Goal: Communication & Community: Share content

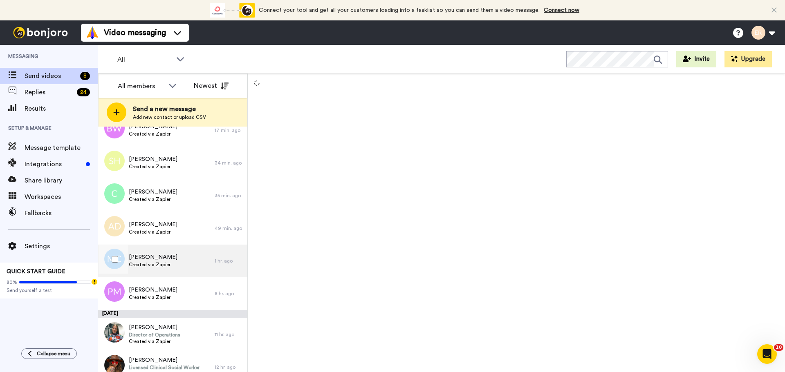
scroll to position [32, 0]
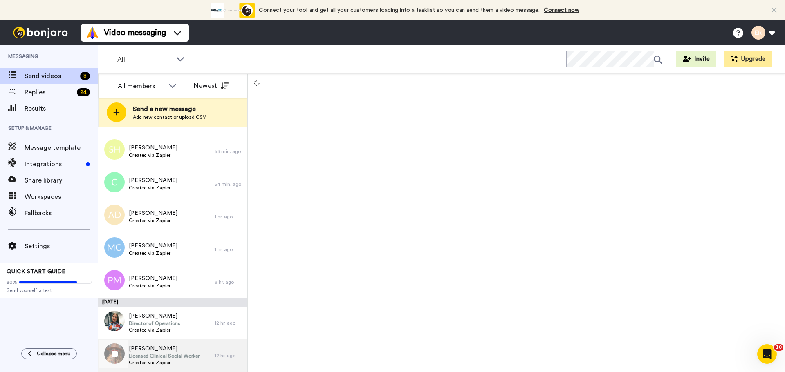
click at [165, 366] on span "Created via Zapier" at bounding box center [164, 363] width 71 height 7
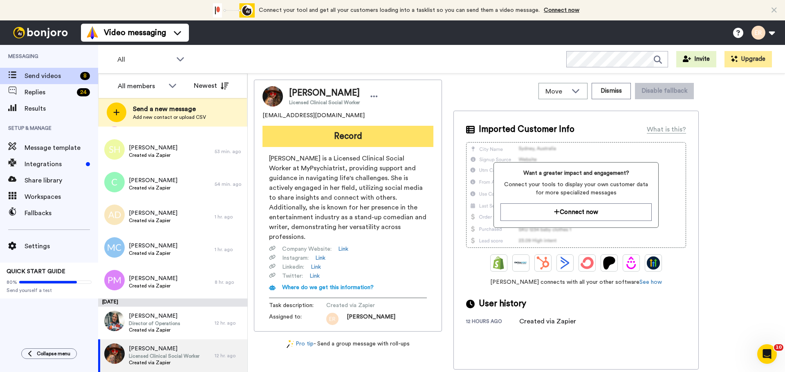
click at [345, 131] on button "Record" at bounding box center [347, 136] width 171 height 21
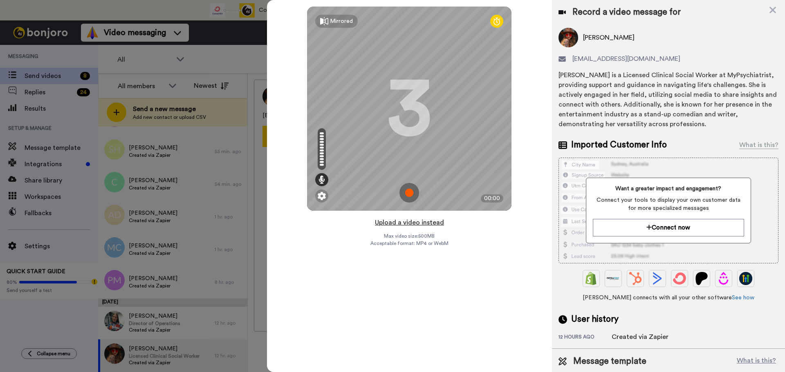
click at [412, 224] on button "Upload a video instead" at bounding box center [409, 223] width 74 height 11
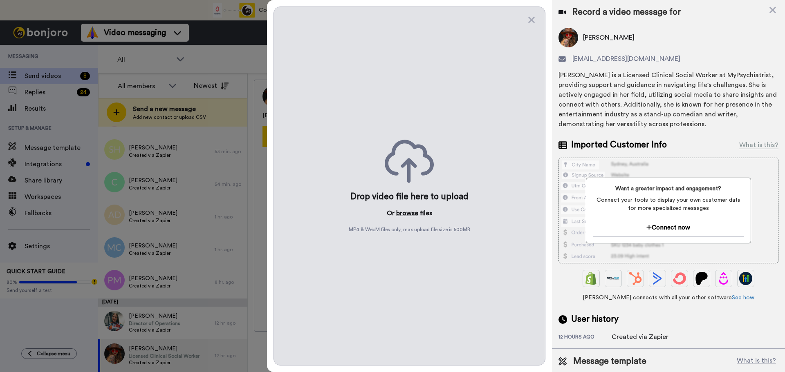
click at [402, 210] on button "browse" at bounding box center [407, 214] width 22 height 10
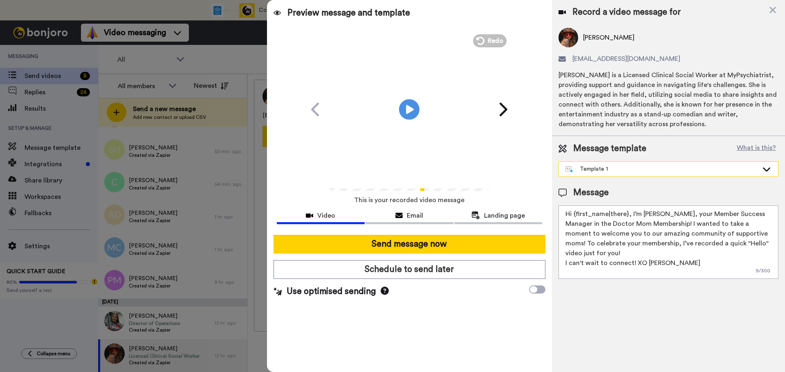
click at [611, 169] on div "Template 1" at bounding box center [661, 169] width 193 height 8
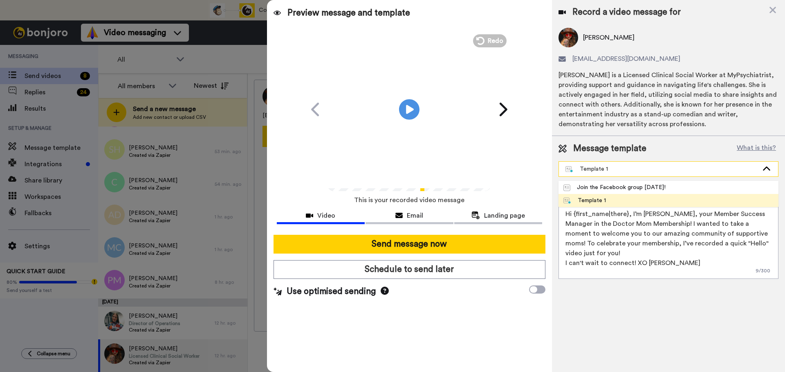
click at [590, 167] on div "Template 1" at bounding box center [661, 169] width 193 height 8
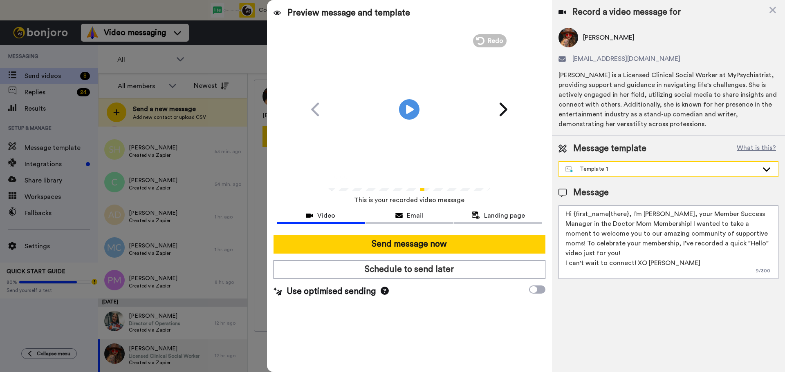
click at [592, 174] on div "Template 1" at bounding box center [668, 169] width 219 height 15
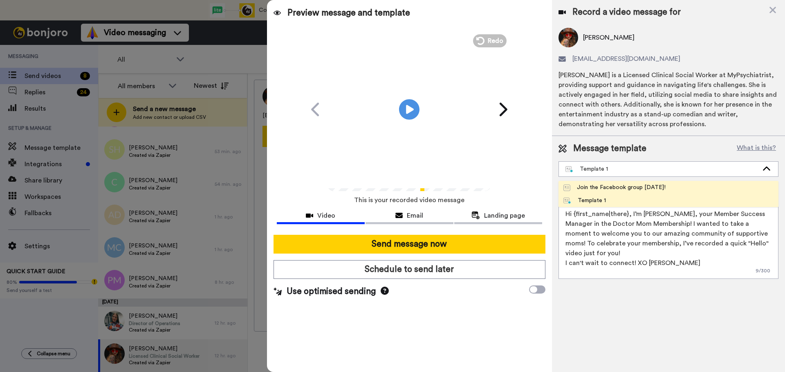
click at [591, 184] on div "Join the Facebook group [DATE]!" at bounding box center [614, 188] width 102 height 8
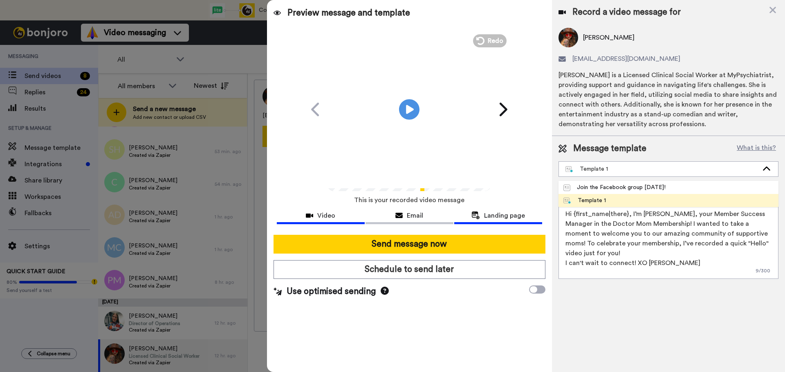
type textarea "Hello {first_name|there}, WELCOME TO THE DOCTOR MOM COMMUNITY!! WOOHOO!! I'm Be…"
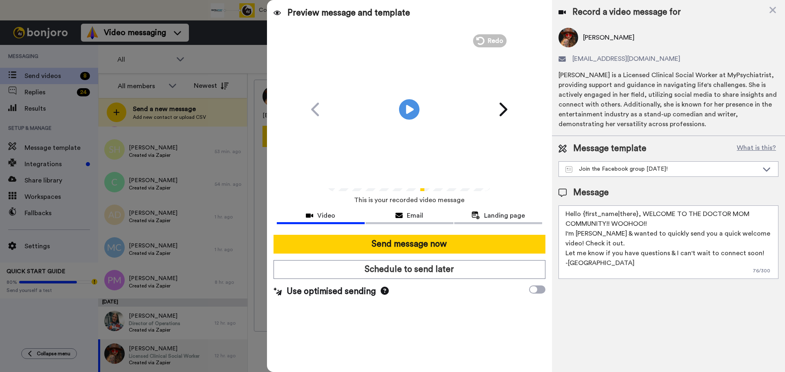
click at [431, 254] on div "Send message now Schedule to send later Use optimised sending" at bounding box center [409, 267] width 285 height 76
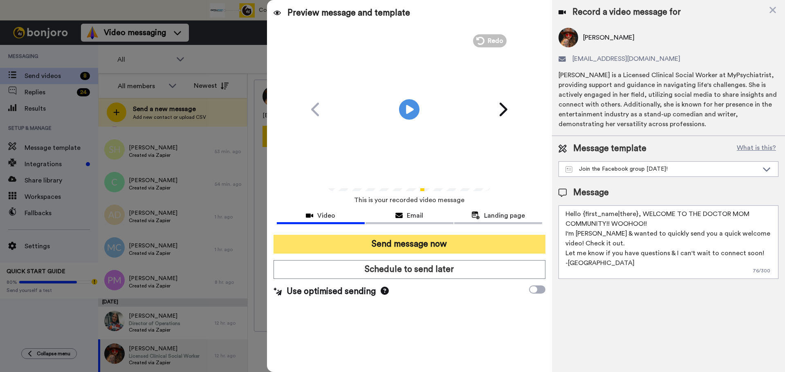
click at [424, 246] on button "Send message now" at bounding box center [410, 244] width 272 height 19
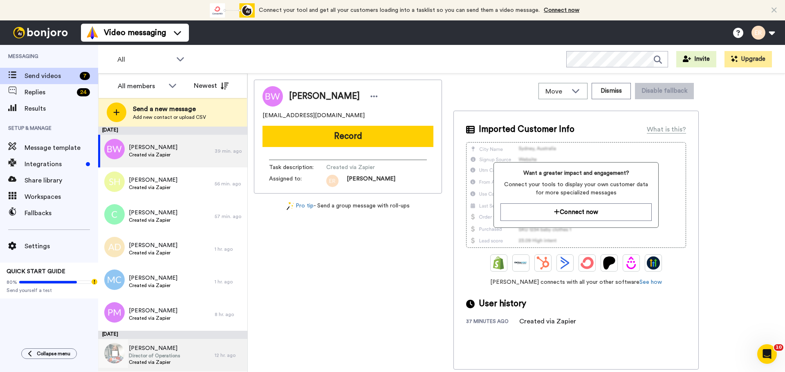
click at [182, 353] on div "Bianca Bertagnolio Director of Operations Created via Zapier" at bounding box center [156, 355] width 117 height 33
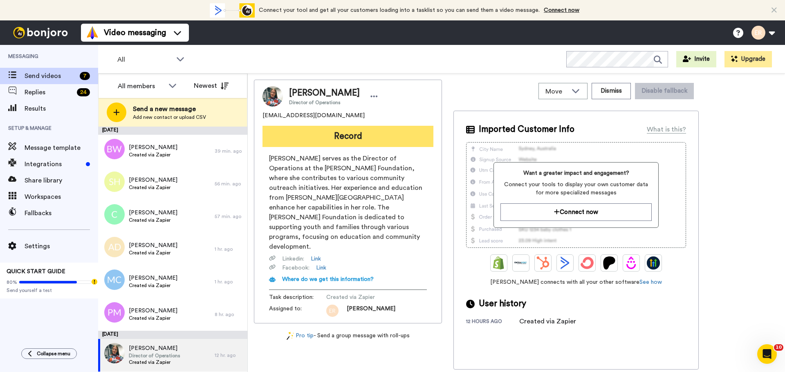
click at [333, 137] on button "Record" at bounding box center [347, 136] width 171 height 21
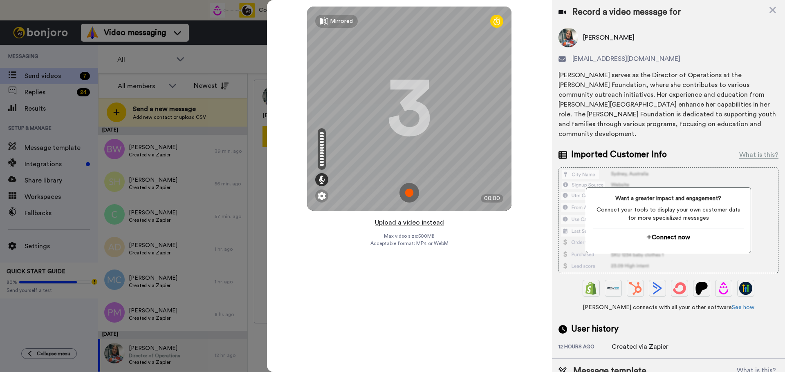
click at [408, 222] on button "Upload a video instead" at bounding box center [409, 223] width 74 height 11
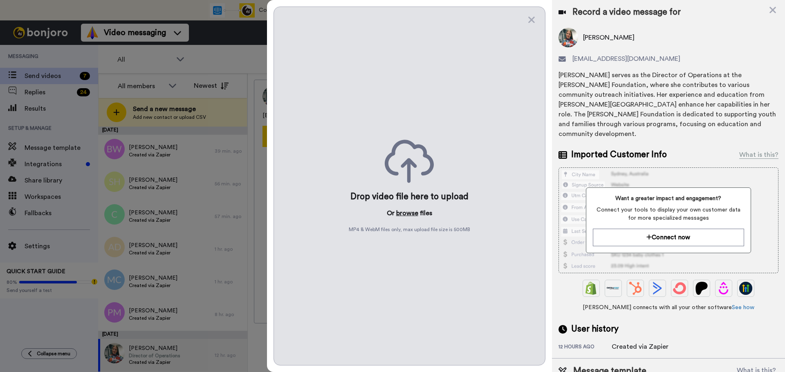
click at [403, 213] on button "browse" at bounding box center [407, 214] width 22 height 10
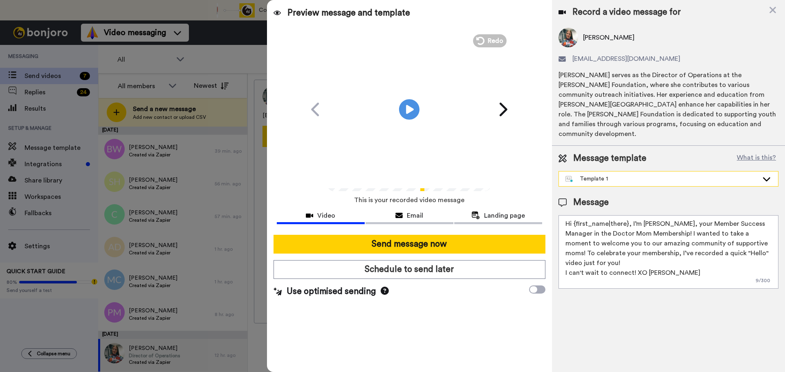
click at [610, 172] on div "Template 1" at bounding box center [668, 179] width 219 height 15
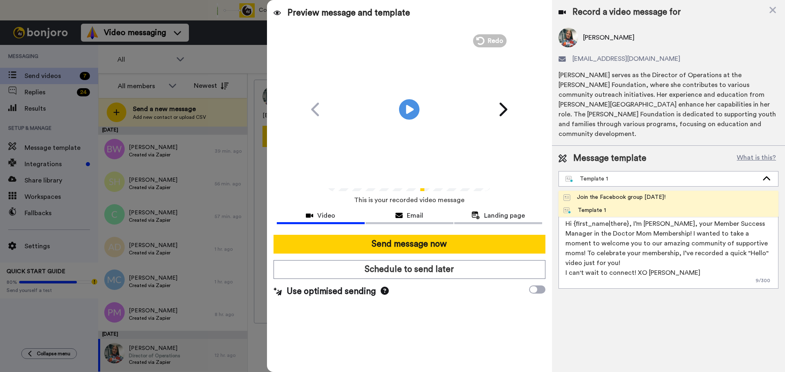
click at [577, 193] on div "Join the Facebook group [DATE]!" at bounding box center [614, 197] width 102 height 8
type textarea "Hello {first_name|there}, WELCOME TO THE DOCTOR MOM COMMUNITY!! WOOHOO!! I'm [P…"
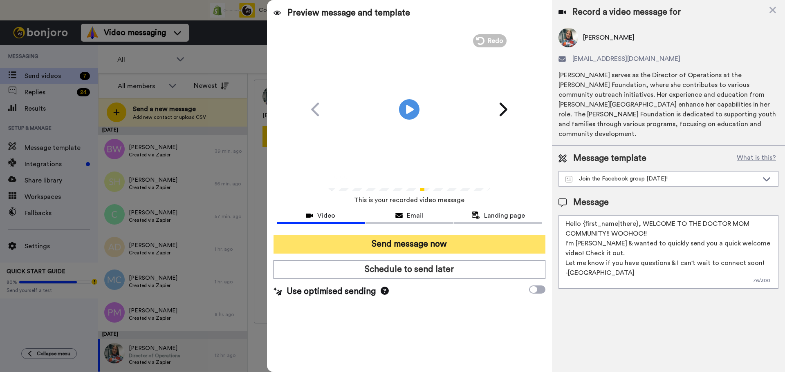
click at [469, 245] on button "Send message now" at bounding box center [410, 244] width 272 height 19
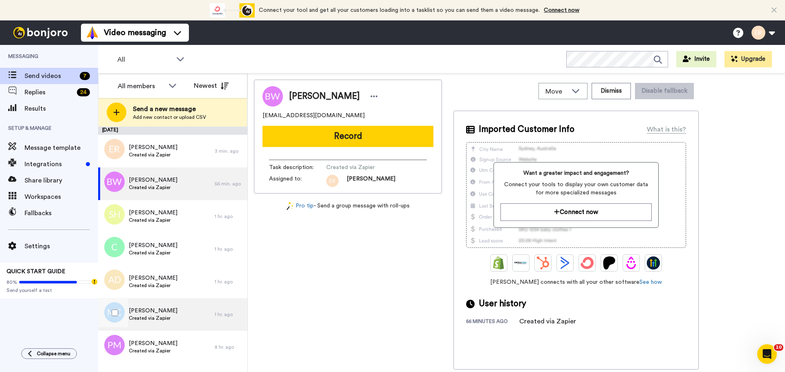
click at [157, 308] on span "[PERSON_NAME]" at bounding box center [153, 311] width 49 height 8
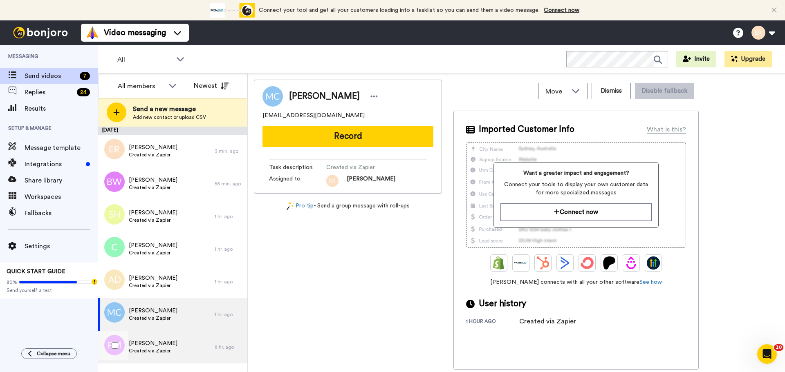
click at [148, 346] on span "Paige Miller" at bounding box center [153, 344] width 49 height 8
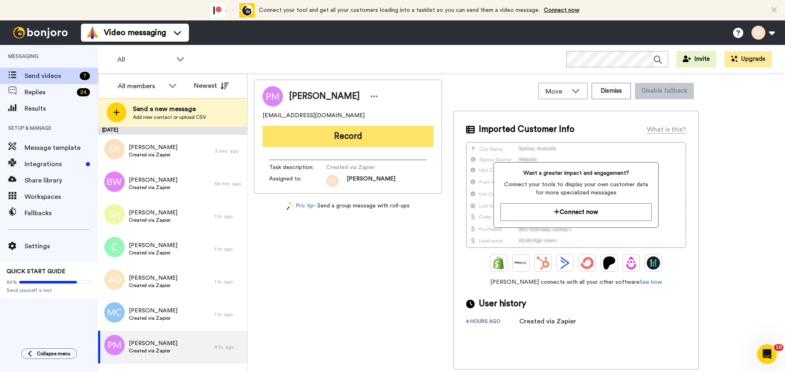
click at [344, 130] on button "Record" at bounding box center [347, 136] width 171 height 21
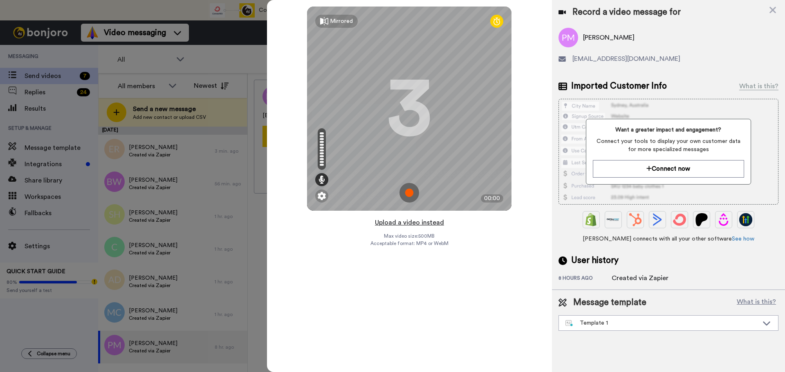
click at [398, 223] on button "Upload a video instead" at bounding box center [409, 223] width 74 height 11
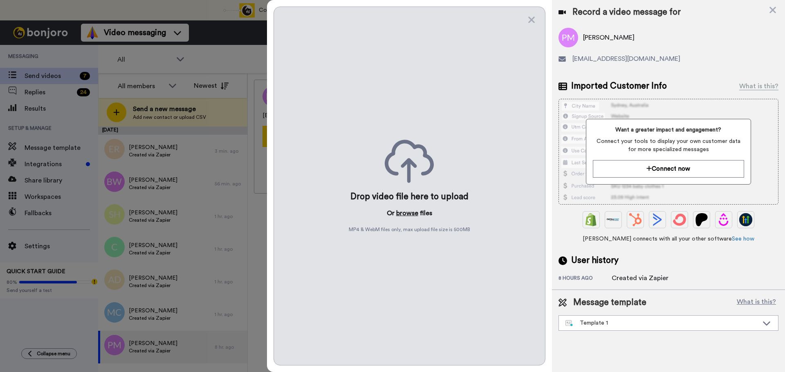
click at [406, 217] on button "browse" at bounding box center [407, 214] width 22 height 10
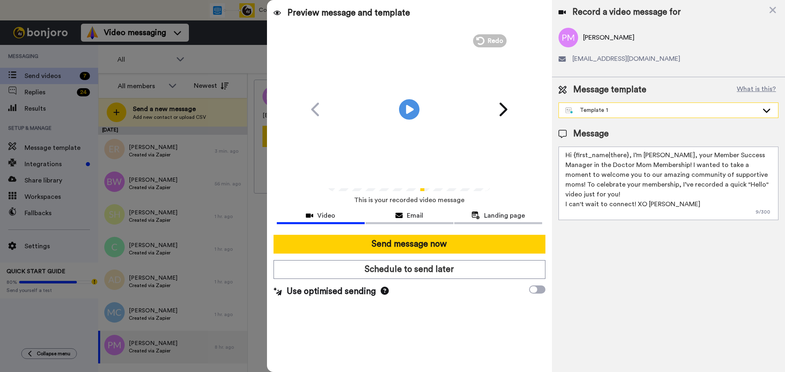
click at [572, 106] on div at bounding box center [569, 110] width 8 height 8
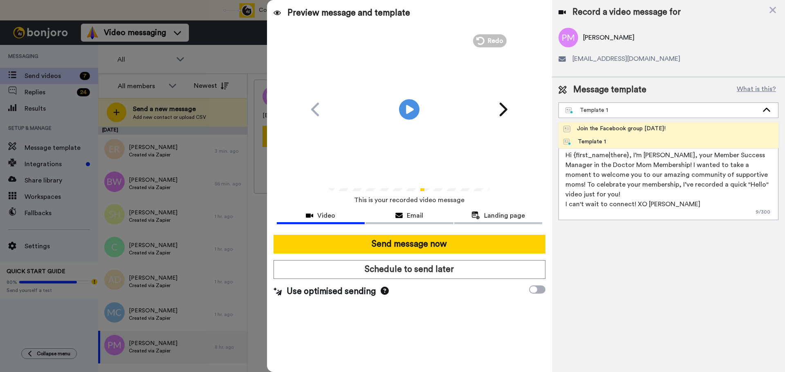
click at [589, 124] on li "Join the Facebook group [DATE]!" at bounding box center [669, 128] width 220 height 13
type textarea "Hello {first_name|there}, WELCOME TO THE DOCTOR MOM COMMUNITY!! WOOHOO!! I'm [P…"
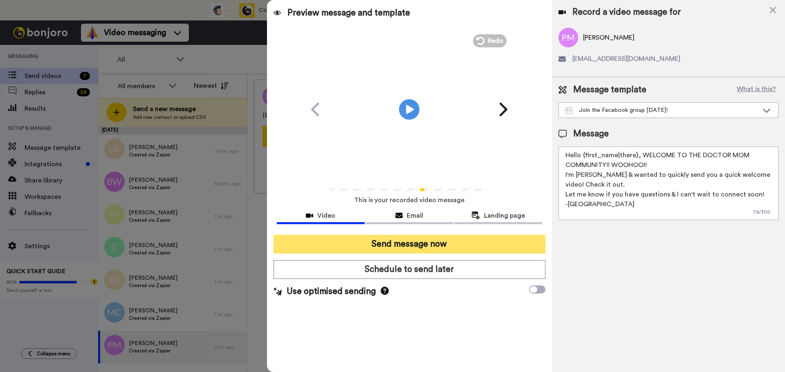
click at [419, 244] on button "Send message now" at bounding box center [410, 244] width 272 height 19
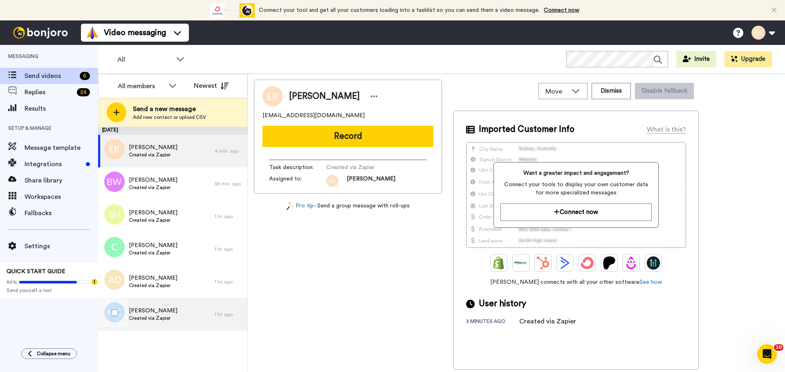
click at [169, 321] on span "Created via Zapier" at bounding box center [153, 318] width 49 height 7
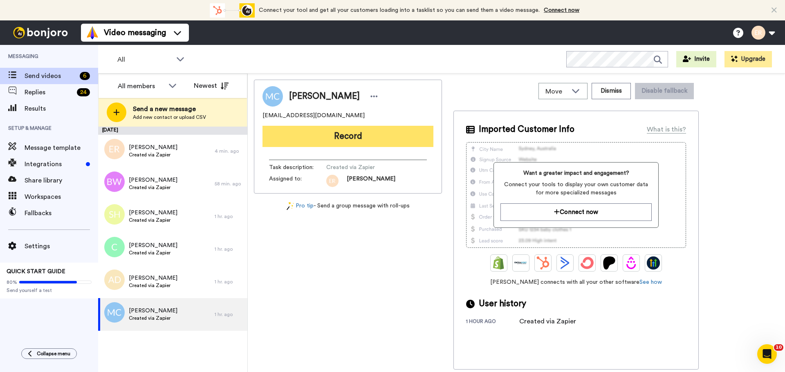
click at [350, 136] on button "Record" at bounding box center [347, 136] width 171 height 21
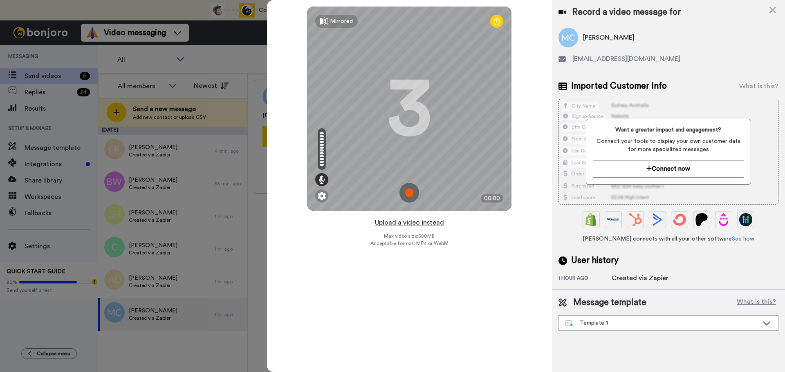
click at [408, 221] on button "Upload a video instead" at bounding box center [409, 223] width 74 height 11
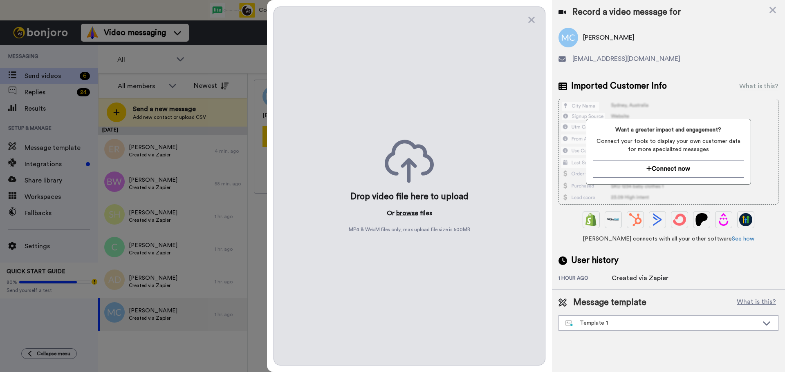
click at [406, 215] on button "browse" at bounding box center [407, 214] width 22 height 10
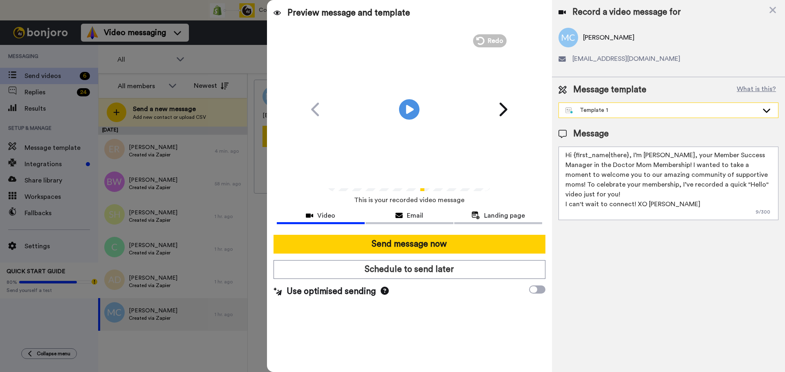
click at [597, 107] on div "Template 1" at bounding box center [661, 110] width 193 height 8
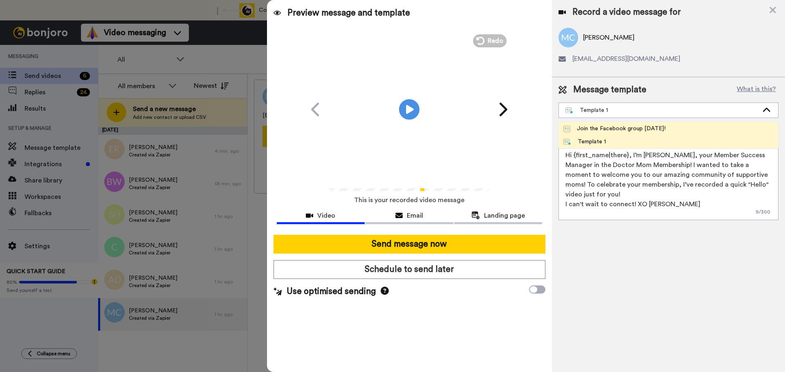
click at [588, 132] on div "Join the Facebook group [DATE]!" at bounding box center [614, 129] width 102 height 8
type textarea "Hello {first_name|there}, WELCOME TO THE DOCTOR MOM COMMUNITY!! WOOHOO!! I'm [P…"
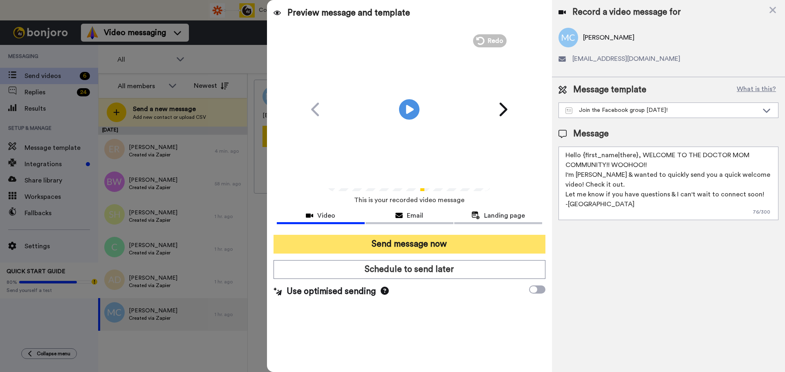
click at [435, 240] on button "Send message now" at bounding box center [410, 244] width 272 height 19
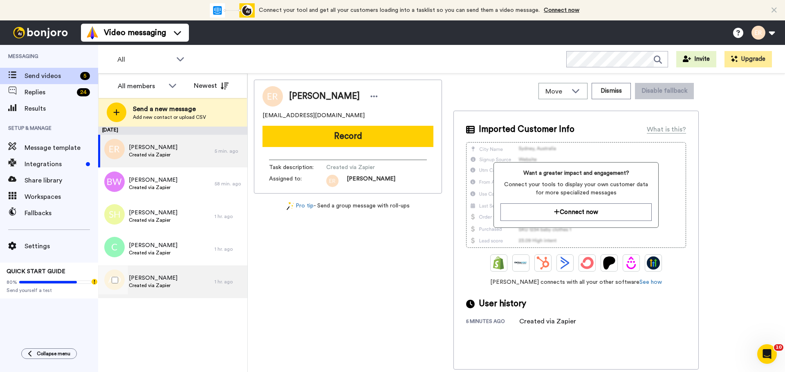
click at [179, 283] on div "Angelica Diaz Created via Zapier" at bounding box center [156, 282] width 117 height 33
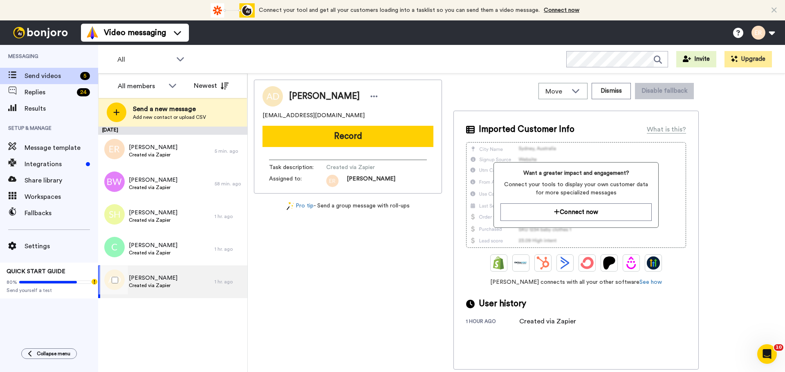
click at [172, 274] on div "Angelica Diaz Created via Zapier" at bounding box center [156, 282] width 117 height 33
click at [179, 276] on div "Angelica Diaz Created via Zapier" at bounding box center [156, 282] width 117 height 33
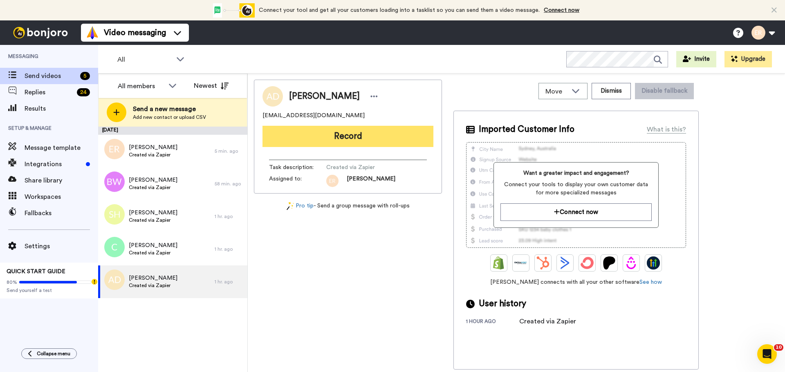
click at [312, 139] on button "Record" at bounding box center [347, 136] width 171 height 21
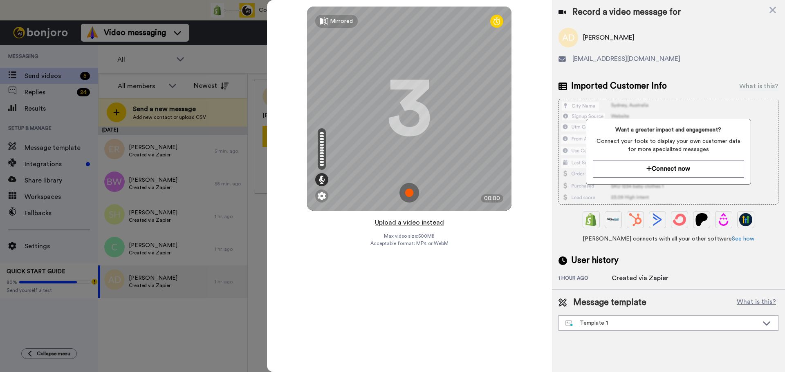
click at [402, 221] on button "Upload a video instead" at bounding box center [409, 223] width 74 height 11
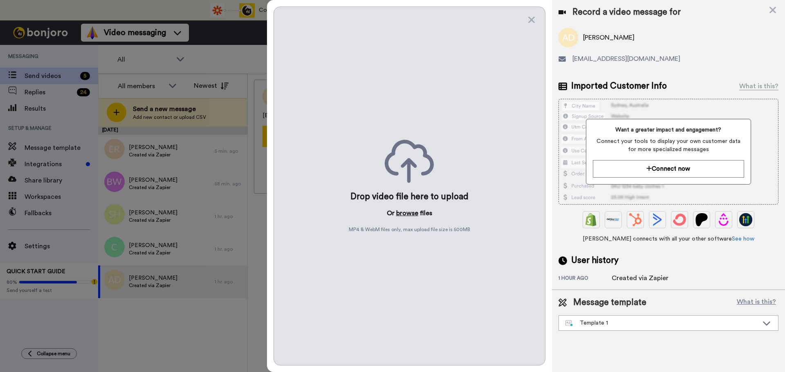
click at [405, 216] on button "browse" at bounding box center [407, 214] width 22 height 10
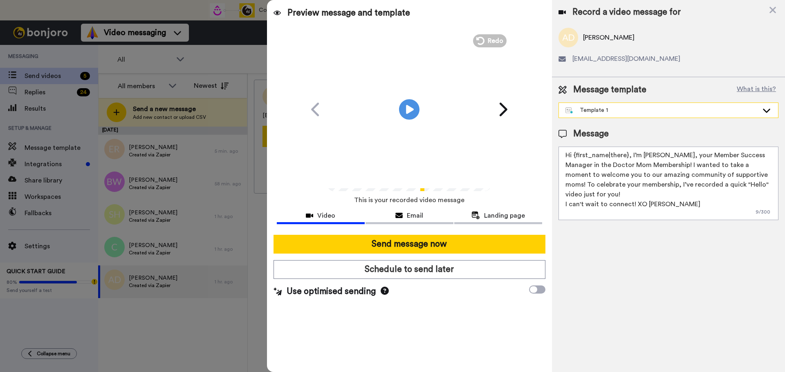
click at [617, 111] on div "Template 1" at bounding box center [661, 110] width 193 height 8
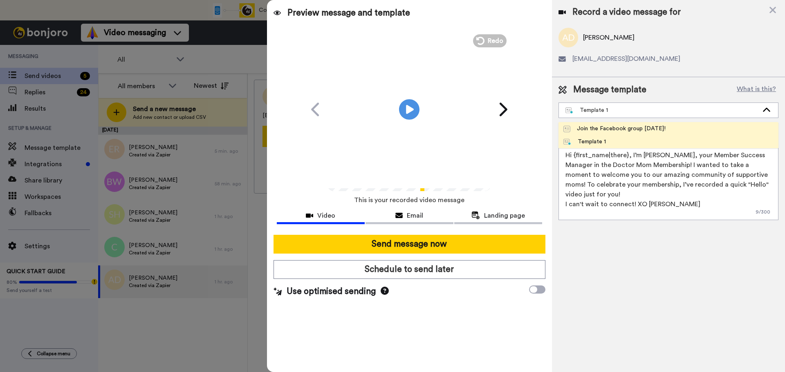
click at [601, 130] on div "Join the Facebook group [DATE]!" at bounding box center [614, 129] width 102 height 8
type textarea "Hello {first_name|there}, WELCOME TO THE DOCTOR MOM COMMUNITY!! WOOHOO!! I'm [P…"
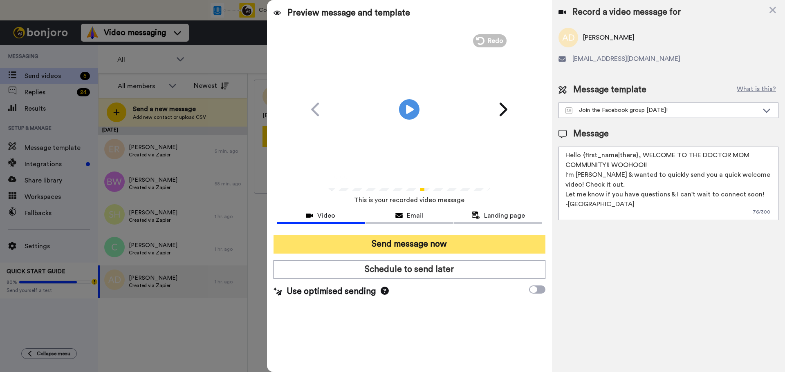
click at [442, 245] on button "Send message now" at bounding box center [410, 244] width 272 height 19
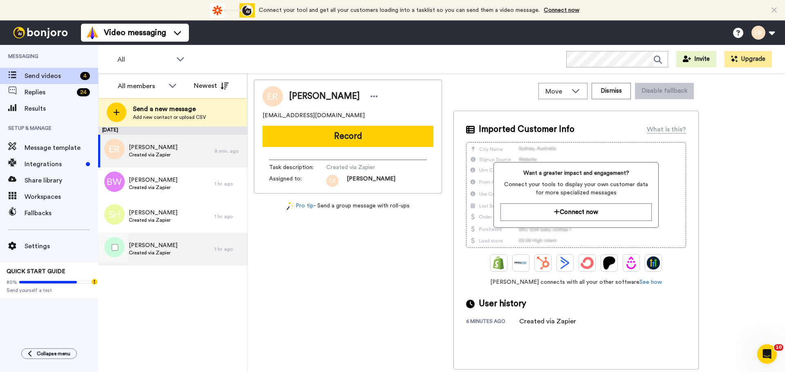
click at [167, 256] on span "Created via Zapier" at bounding box center [153, 253] width 49 height 7
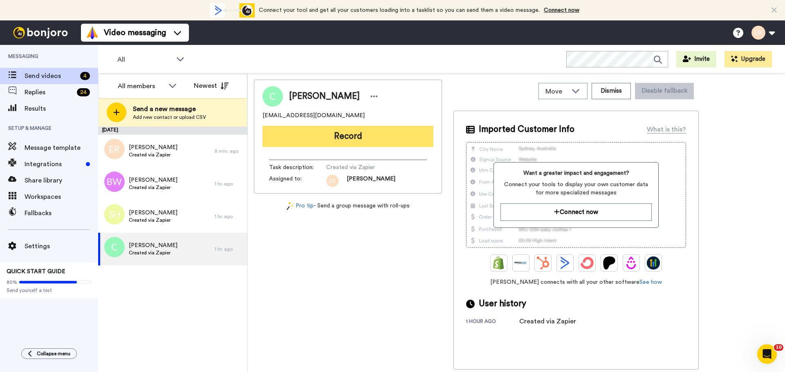
click at [287, 143] on button "Record" at bounding box center [347, 136] width 171 height 21
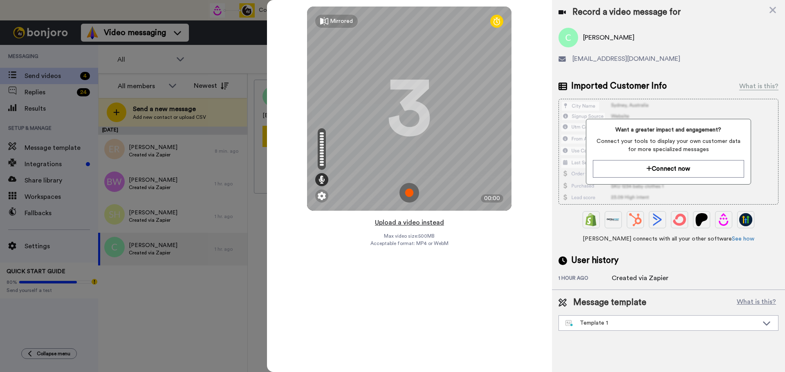
click at [407, 223] on button "Upload a video instead" at bounding box center [409, 223] width 74 height 11
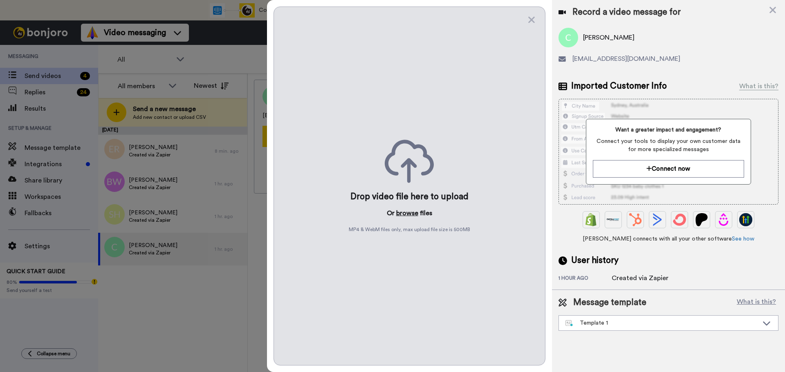
click at [404, 209] on button "browse" at bounding box center [407, 214] width 22 height 10
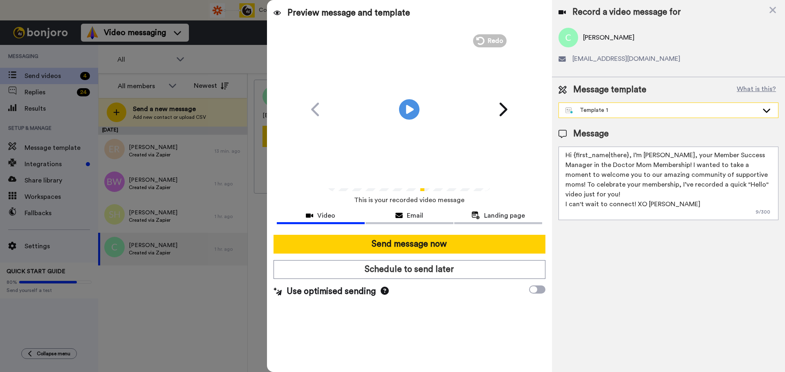
click at [601, 110] on div "Template 1" at bounding box center [661, 110] width 193 height 8
click at [592, 121] on div "Message template What is this? Template 1 Join the Facebook group today! Templa…" at bounding box center [668, 152] width 233 height 150
click at [593, 114] on div "Template 1" at bounding box center [661, 110] width 193 height 8
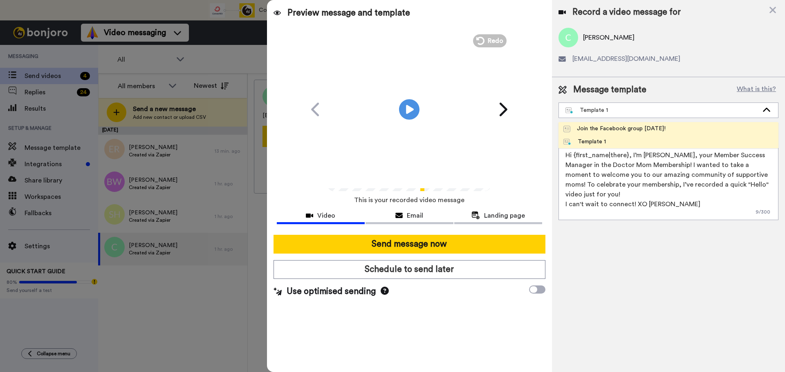
click at [592, 129] on div "Join the Facebook group [DATE]!" at bounding box center [614, 129] width 102 height 8
type textarea "Hello {first_name|there}, WELCOME TO THE DOCTOR MOM COMMUNITY!! WOOHOO!! I'm [P…"
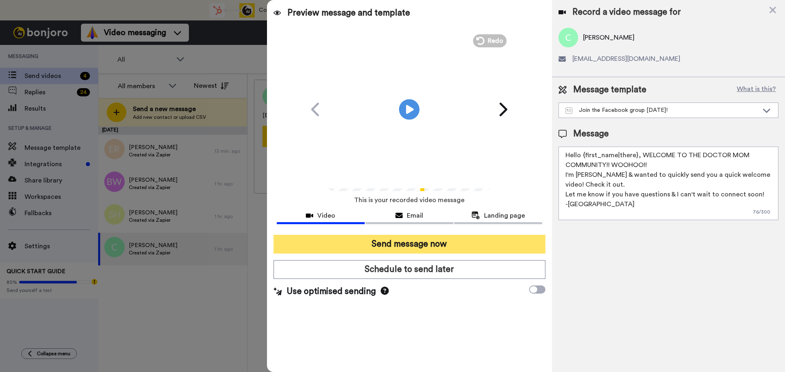
click at [426, 244] on button "Send message now" at bounding box center [410, 244] width 272 height 19
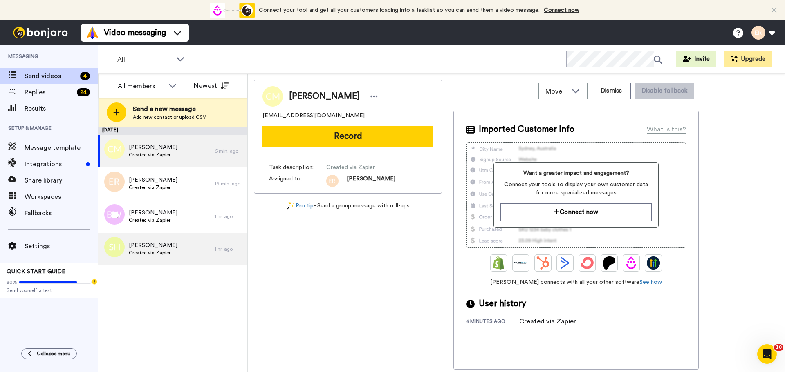
click at [153, 246] on span "[PERSON_NAME]" at bounding box center [153, 246] width 49 height 8
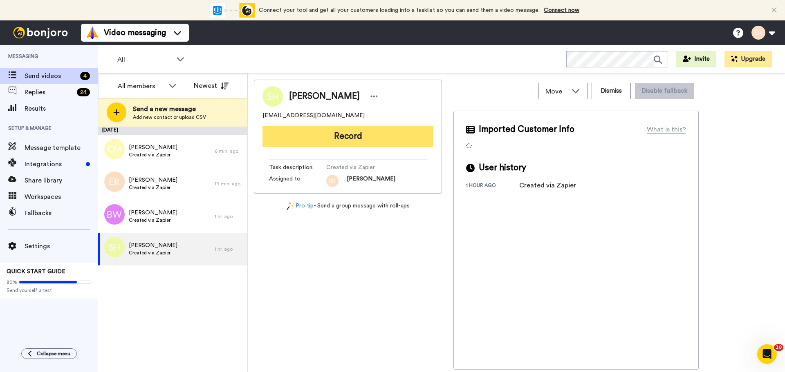
click at [346, 134] on button "Record" at bounding box center [347, 136] width 171 height 21
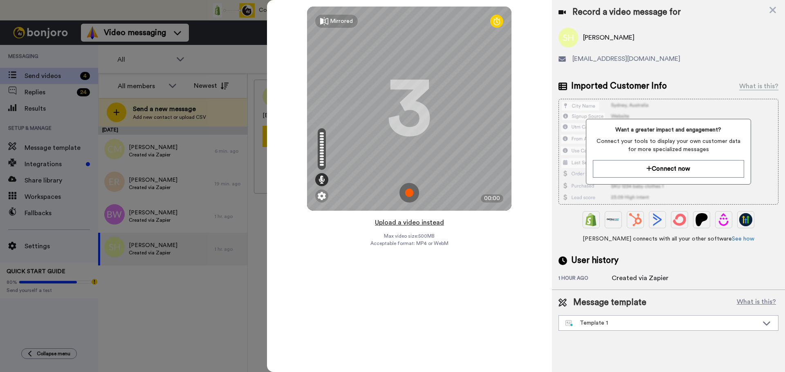
click at [416, 223] on button "Upload a video instead" at bounding box center [409, 223] width 74 height 11
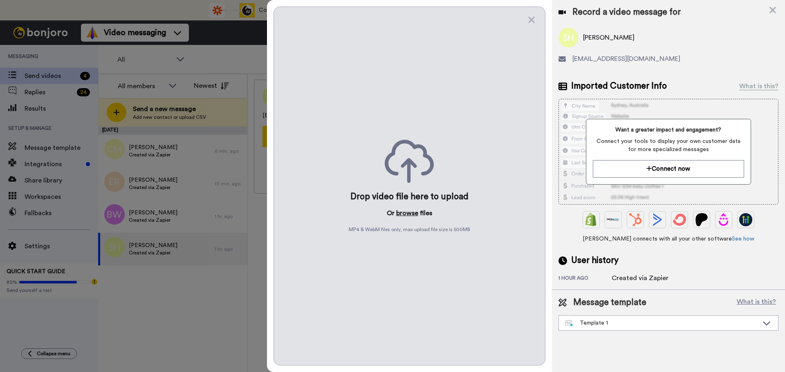
click at [404, 212] on button "browse" at bounding box center [407, 214] width 22 height 10
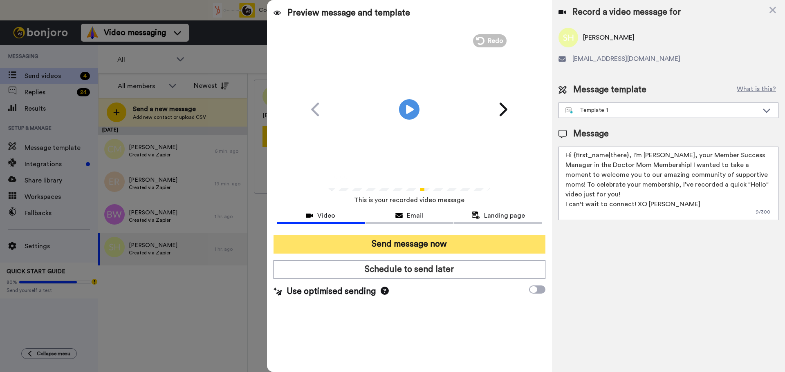
click at [426, 241] on button "Send message now" at bounding box center [410, 244] width 272 height 19
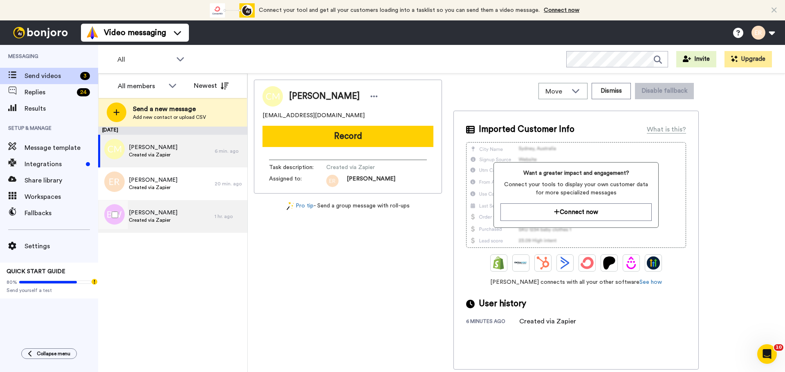
click at [149, 206] on div "[PERSON_NAME] Created via Zapier" at bounding box center [156, 216] width 117 height 33
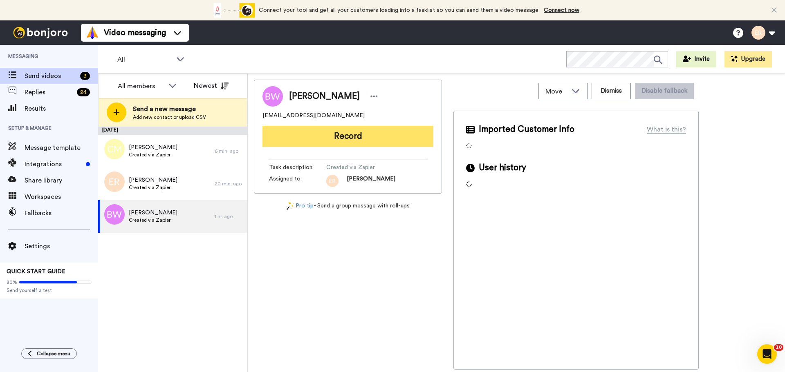
click at [398, 140] on button "Record" at bounding box center [347, 136] width 171 height 21
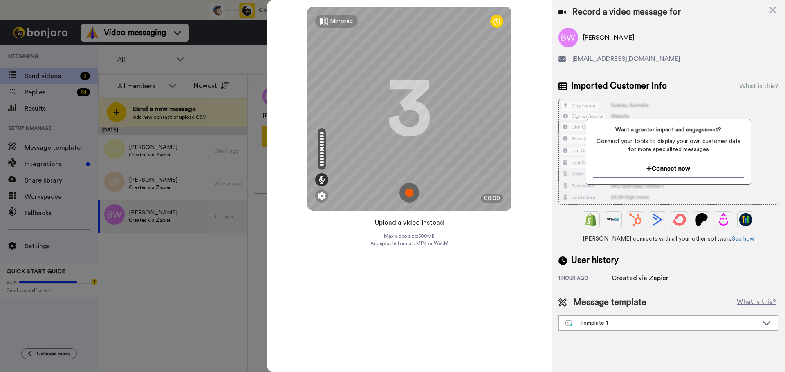
click at [415, 223] on button "Upload a video instead" at bounding box center [409, 223] width 74 height 11
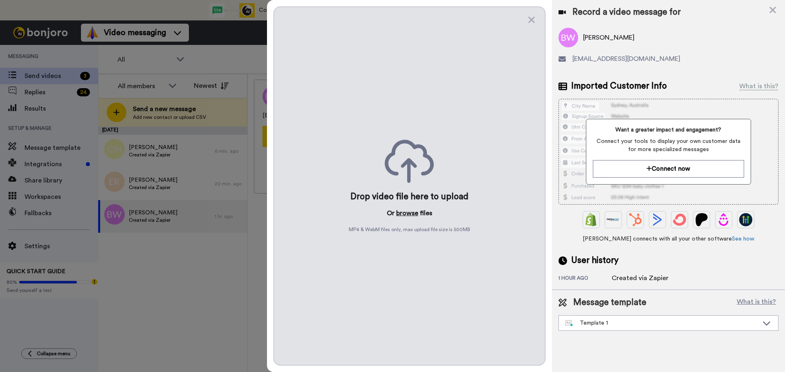
click at [404, 211] on button "browse" at bounding box center [407, 214] width 22 height 10
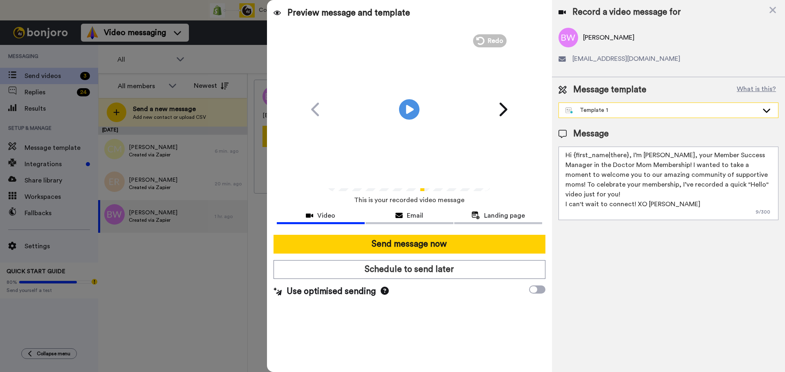
click at [587, 108] on div "Template 1" at bounding box center [661, 110] width 193 height 8
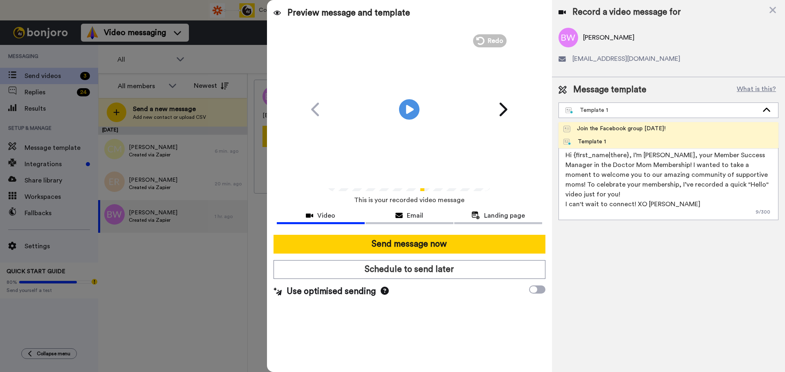
click at [591, 131] on div "Join the Facebook group [DATE]!" at bounding box center [614, 129] width 102 height 8
type textarea "Hello {first_name|there}, WELCOME TO THE DOCTOR MOM COMMUNITY!! WOOHOO!! I'm [P…"
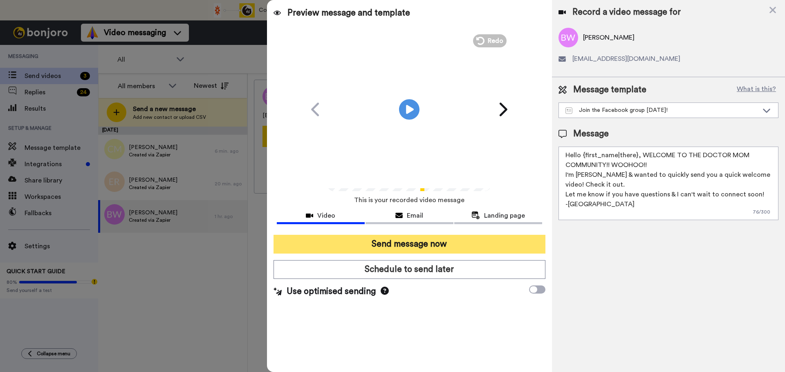
click at [446, 248] on button "Send message now" at bounding box center [410, 244] width 272 height 19
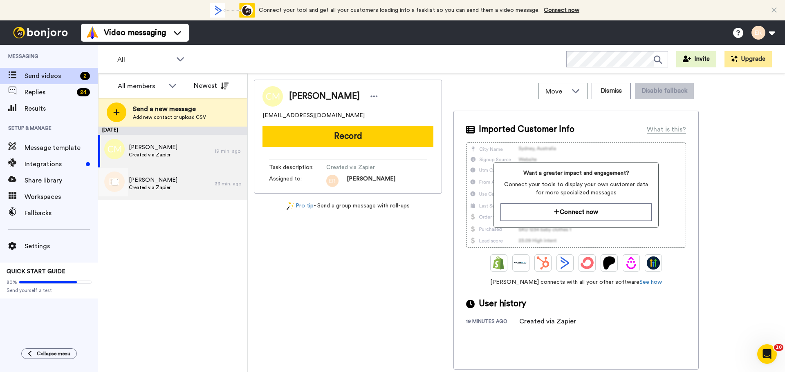
click at [147, 186] on span "Created via Zapier" at bounding box center [153, 187] width 49 height 7
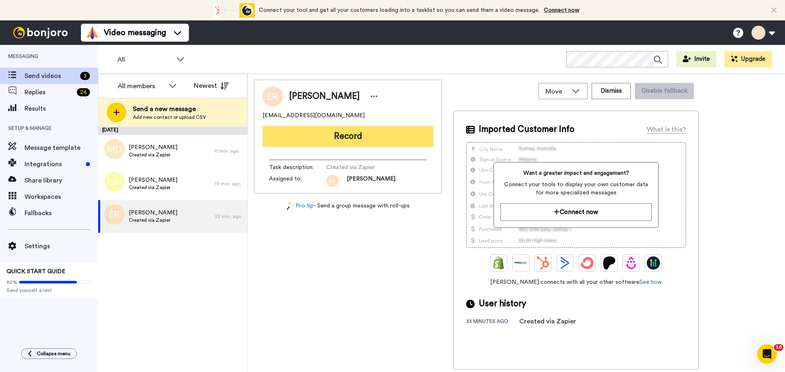
click at [337, 139] on button "Record" at bounding box center [347, 136] width 171 height 21
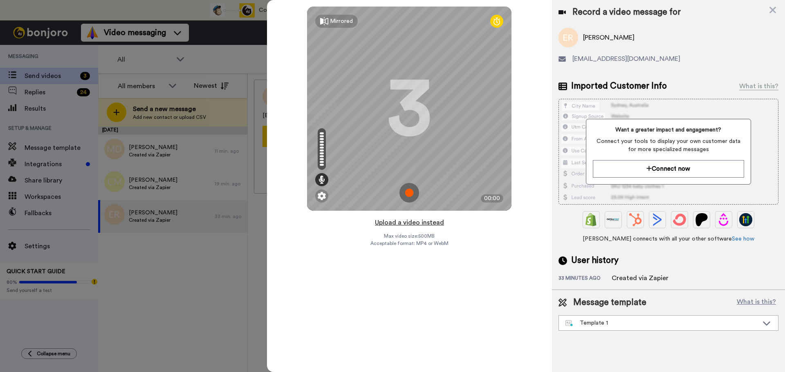
click at [403, 222] on button "Upload a video instead" at bounding box center [409, 223] width 74 height 11
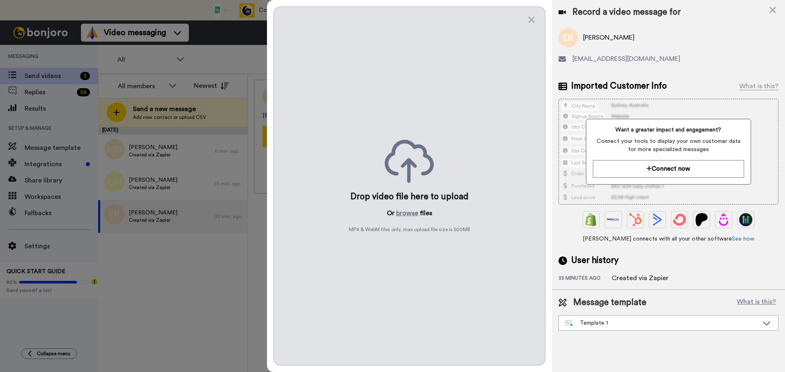
click at [396, 213] on p "Or browse files" at bounding box center [409, 214] width 45 height 10
click at [401, 213] on button "browse" at bounding box center [407, 214] width 22 height 10
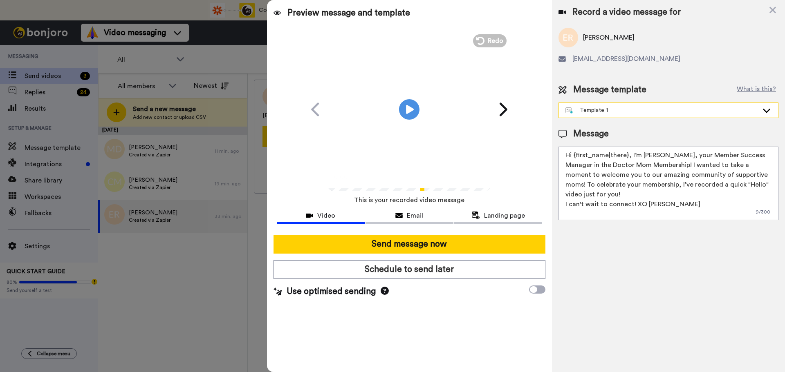
click at [572, 109] on img at bounding box center [569, 111] width 8 height 7
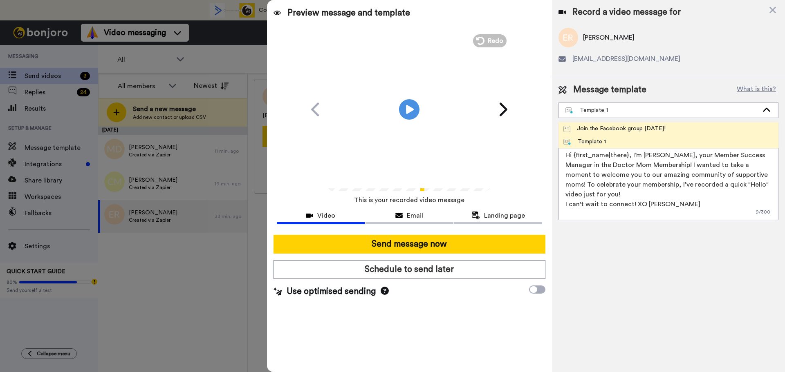
click at [587, 125] on div "Join the Facebook group today!" at bounding box center [614, 129] width 102 height 8
type textarea "Hello {first_name|there}, WELCOME TO THE DOCTOR MOM COMMUNITY!! WOOHOO!! I'm Be…"
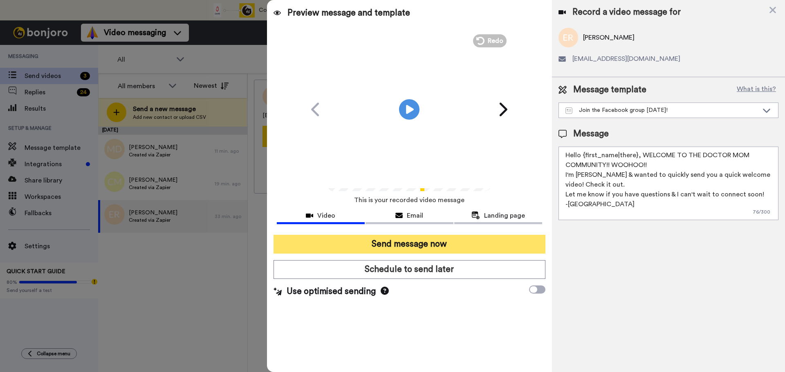
click at [459, 245] on button "Send message now" at bounding box center [410, 244] width 272 height 19
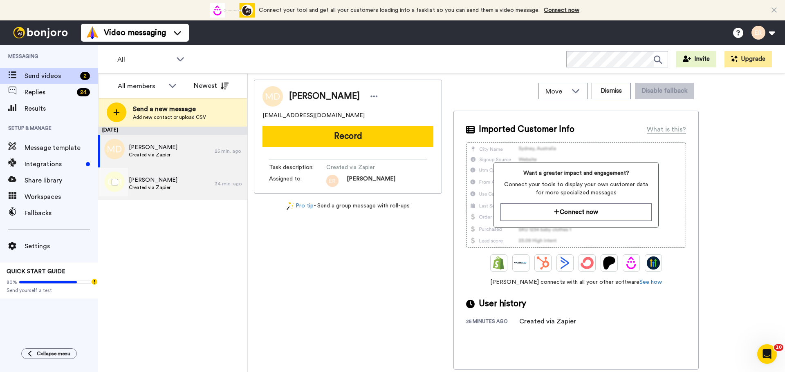
click at [181, 184] on div "Christy M Created via Zapier" at bounding box center [156, 184] width 117 height 33
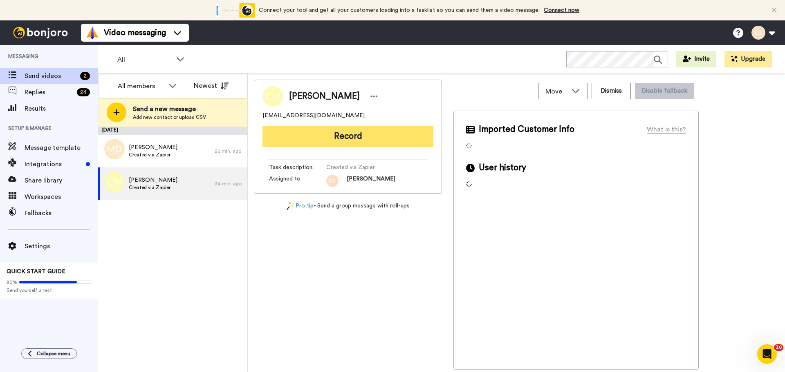
click at [333, 137] on button "Record" at bounding box center [347, 136] width 171 height 21
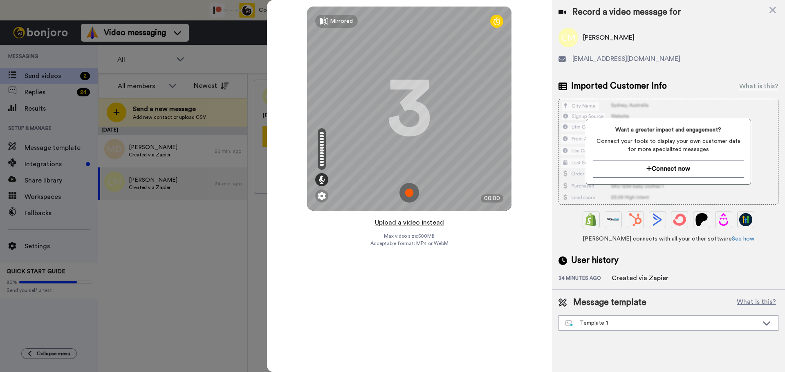
click at [397, 225] on button "Upload a video instead" at bounding box center [409, 223] width 74 height 11
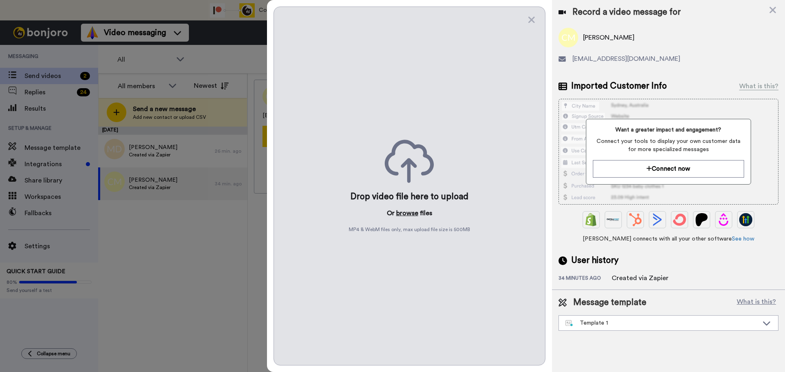
click at [400, 217] on button "browse" at bounding box center [407, 214] width 22 height 10
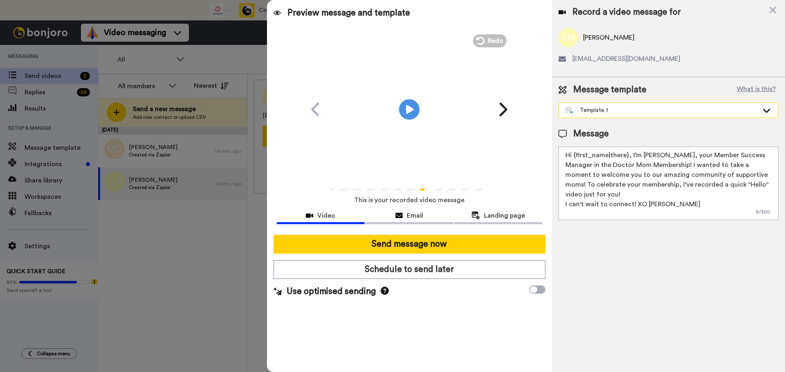
click at [651, 106] on div "Template 1" at bounding box center [661, 110] width 193 height 8
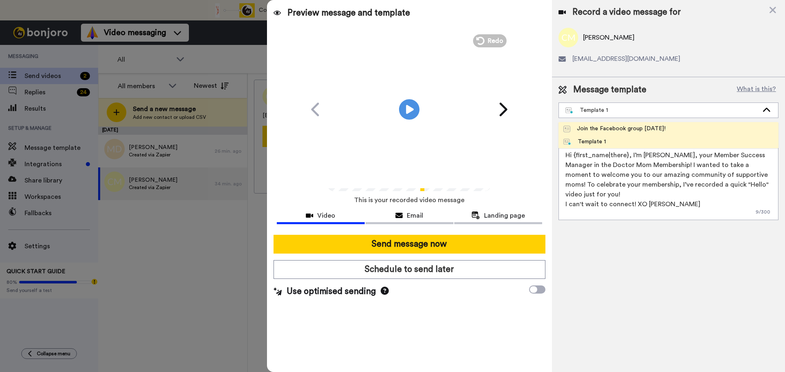
click at [591, 126] on div "Join the Facebook group [DATE]!" at bounding box center [614, 129] width 102 height 8
type textarea "Hello {first_name|there}, WELCOME TO THE DOCTOR MOM COMMUNITY!! WOOHOO!! I'm [P…"
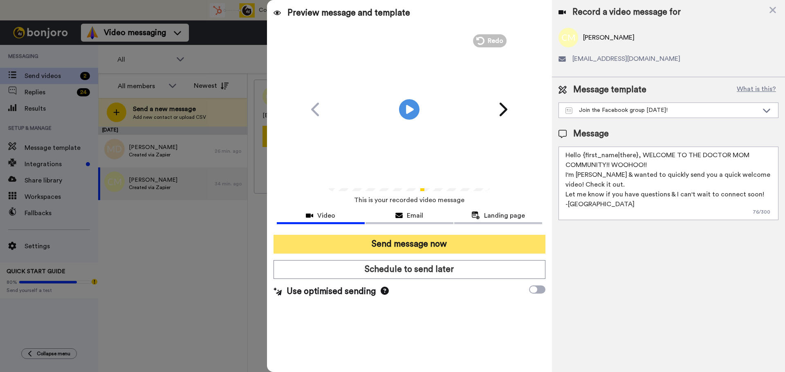
click at [416, 242] on button "Send message now" at bounding box center [410, 244] width 272 height 19
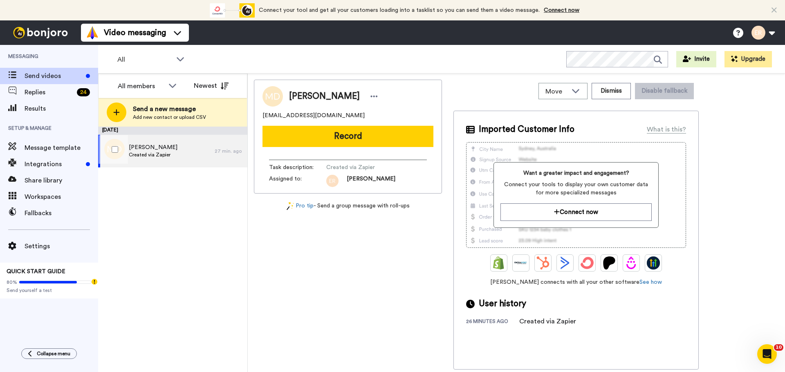
click at [176, 155] on div "McKenzie Dzuris Created via Zapier" at bounding box center [156, 151] width 117 height 33
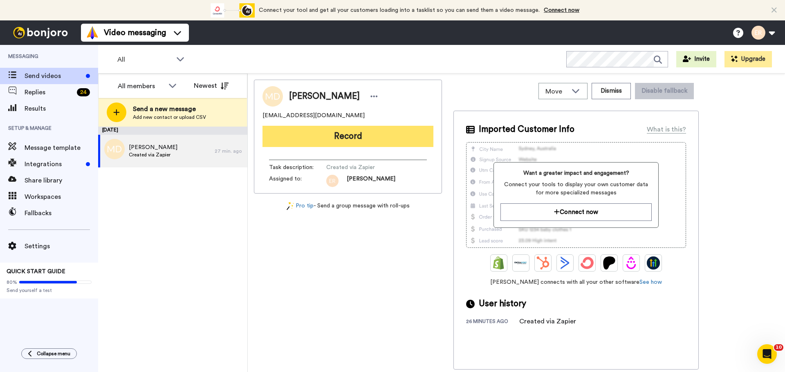
click at [308, 143] on button "Record" at bounding box center [347, 136] width 171 height 21
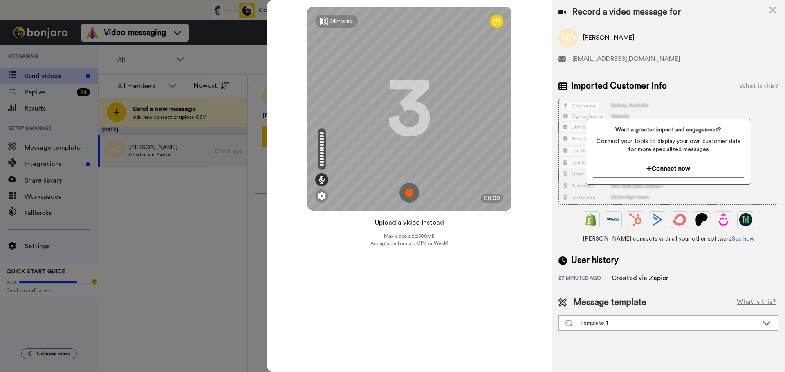
click at [392, 224] on button "Upload a video instead" at bounding box center [409, 223] width 74 height 11
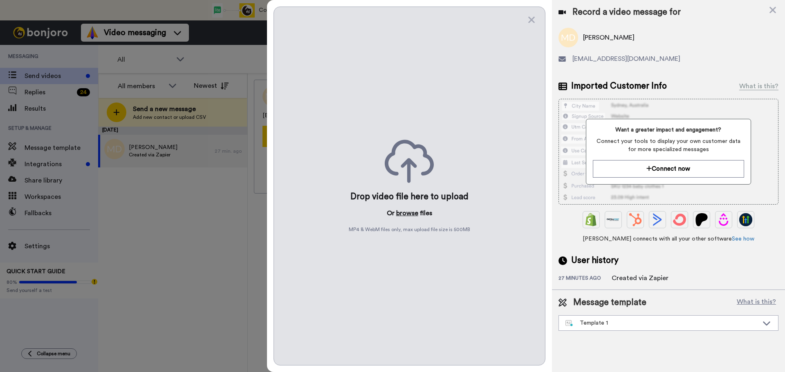
click at [399, 211] on button "browse" at bounding box center [407, 214] width 22 height 10
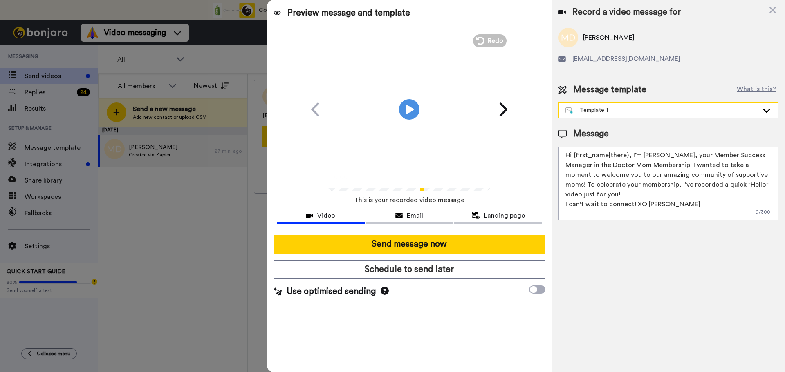
click at [665, 112] on div "Template 1" at bounding box center [661, 110] width 193 height 8
click at [595, 121] on div "Message template What is this? Template 1 Join the Facebook group today! Templa…" at bounding box center [668, 152] width 233 height 150
click at [598, 109] on div "Template 1" at bounding box center [661, 110] width 193 height 8
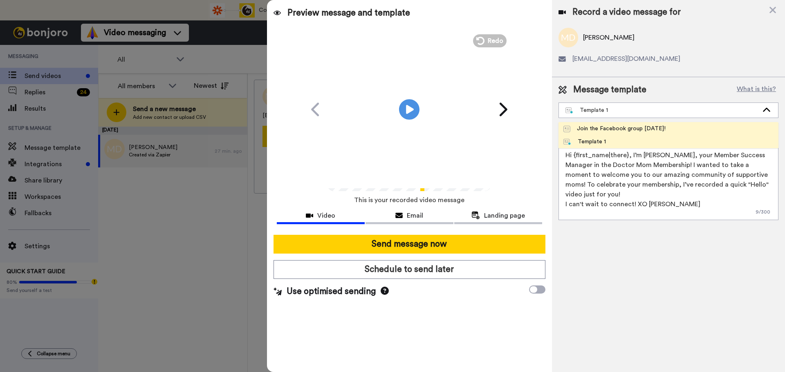
click at [595, 132] on div "Join the Facebook group today!" at bounding box center [614, 129] width 102 height 8
type textarea "Hello {first_name|there}, WELCOME TO THE DOCTOR MOM COMMUNITY!! WOOHOO!! I'm Be…"
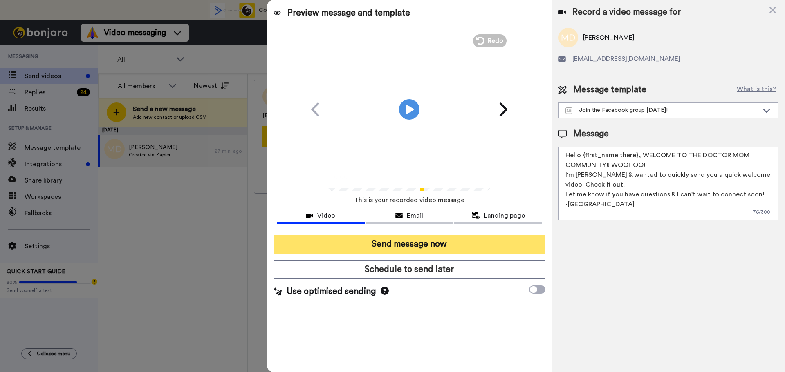
click at [458, 242] on button "Send message now" at bounding box center [410, 244] width 272 height 19
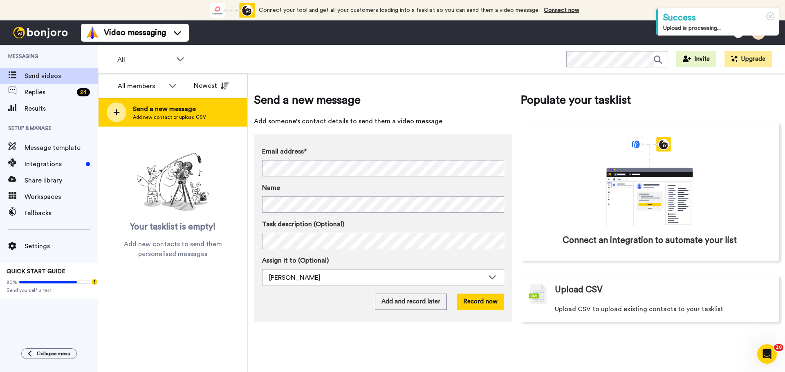
click at [148, 103] on div "Send a new message Add new contact or upload CSV" at bounding box center [173, 112] width 148 height 29
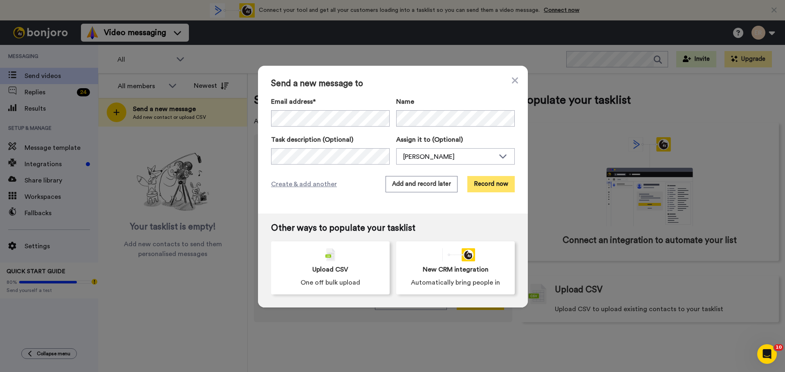
click at [480, 183] on button "Record now" at bounding box center [490, 184] width 47 height 16
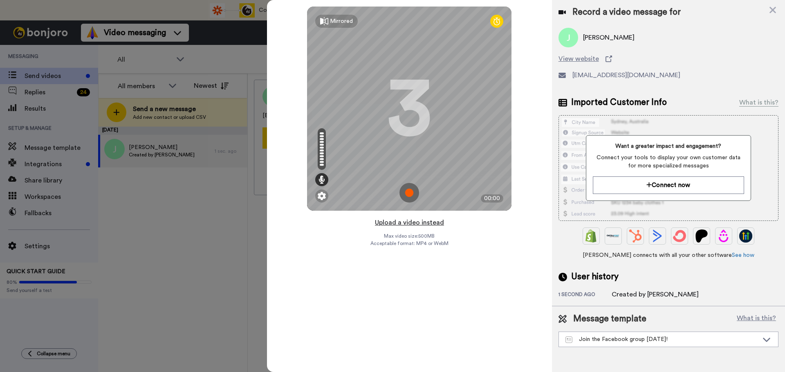
click at [437, 224] on button "Upload a video instead" at bounding box center [409, 223] width 74 height 11
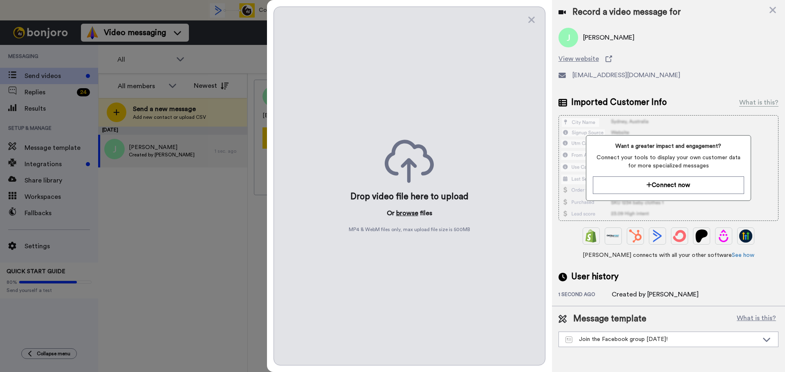
click at [411, 214] on button "browse" at bounding box center [407, 214] width 22 height 10
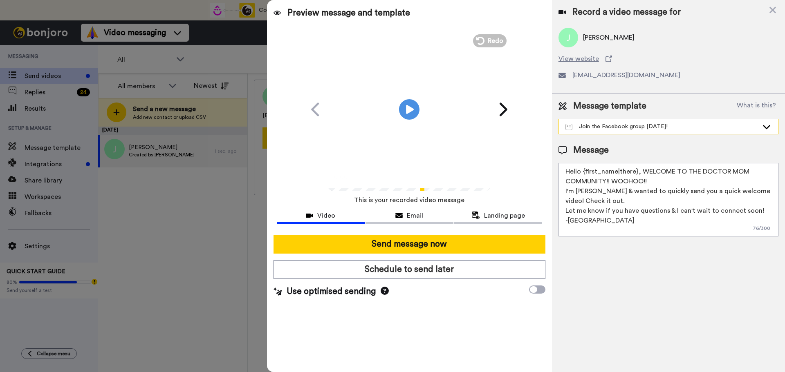
click at [612, 134] on div "Join the Facebook group today!" at bounding box center [669, 127] width 220 height 16
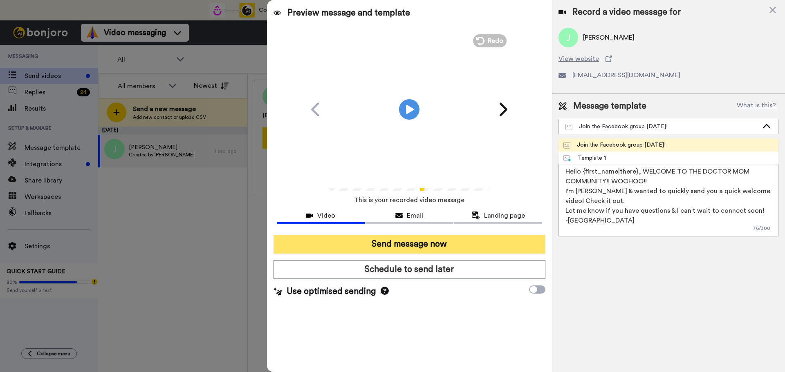
click at [459, 246] on button "Send message now" at bounding box center [410, 244] width 272 height 19
